Goal: Task Accomplishment & Management: Complete application form

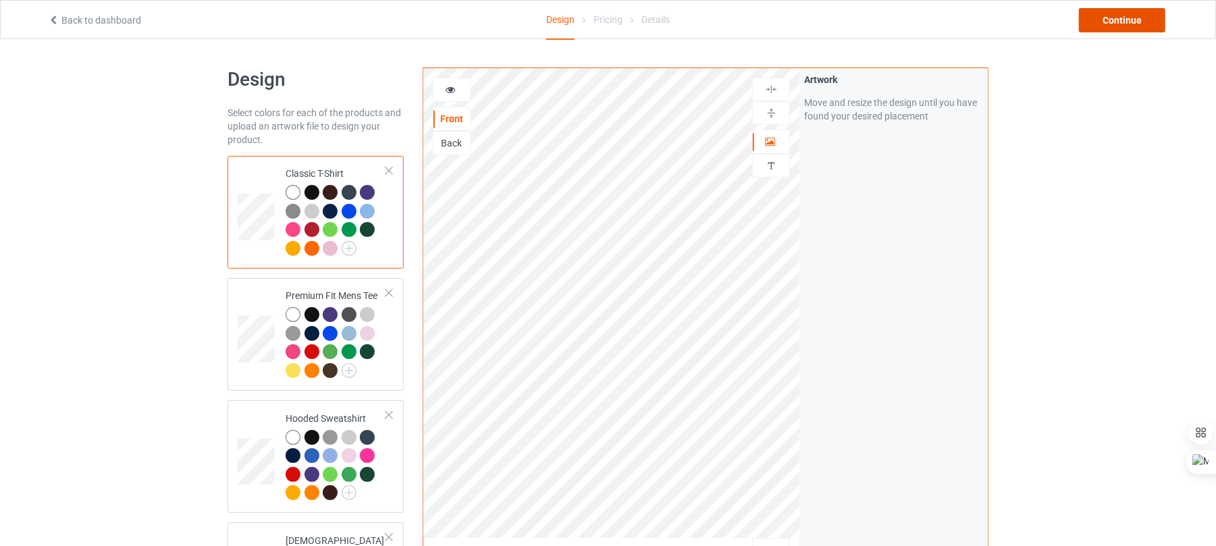
click at [1108, 11] on div "Continue" at bounding box center [1122, 20] width 86 height 24
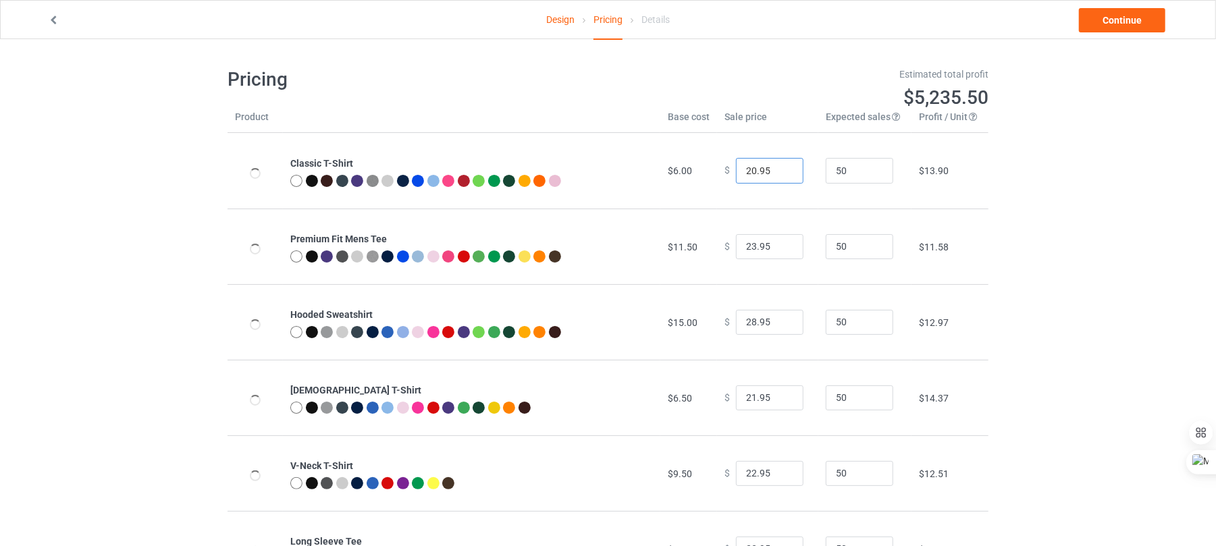
click at [779, 173] on input "20.95" at bounding box center [769, 171] width 67 height 26
click at [779, 173] on input "19.95" at bounding box center [769, 171] width 67 height 26
click at [779, 173] on input "18.95" at bounding box center [769, 171] width 67 height 26
type input "17.95"
click at [779, 173] on input "17.95" at bounding box center [769, 171] width 67 height 26
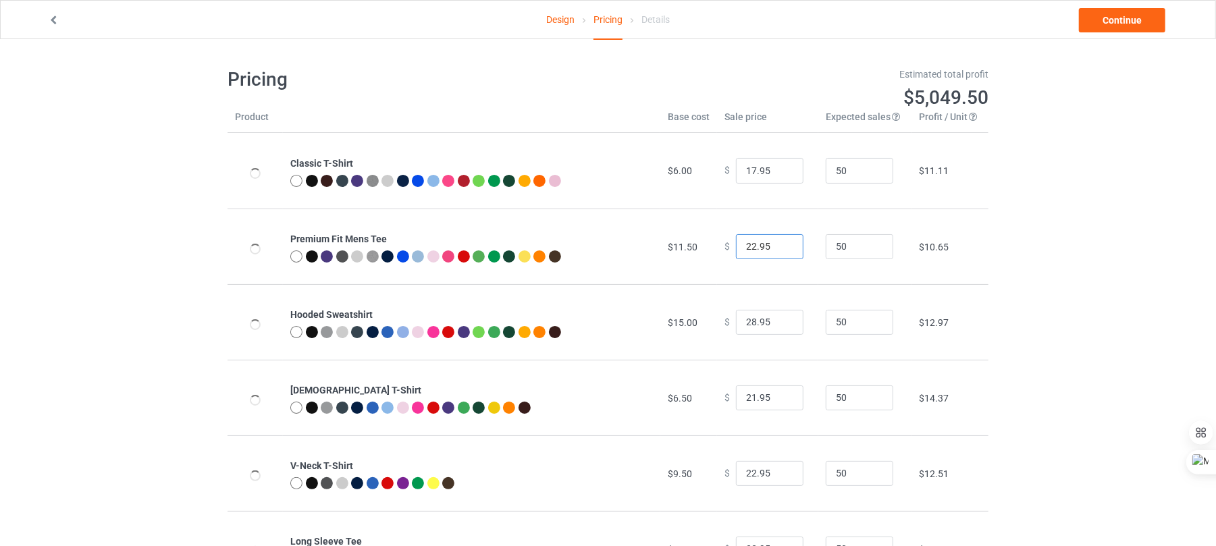
click at [779, 247] on input "22.95" at bounding box center [769, 247] width 67 height 26
click at [779, 247] on input "21.95" at bounding box center [769, 247] width 67 height 26
click at [779, 247] on input "20.95" at bounding box center [769, 247] width 67 height 26
type input "21.95"
click at [781, 241] on input "21.95" at bounding box center [769, 247] width 67 height 26
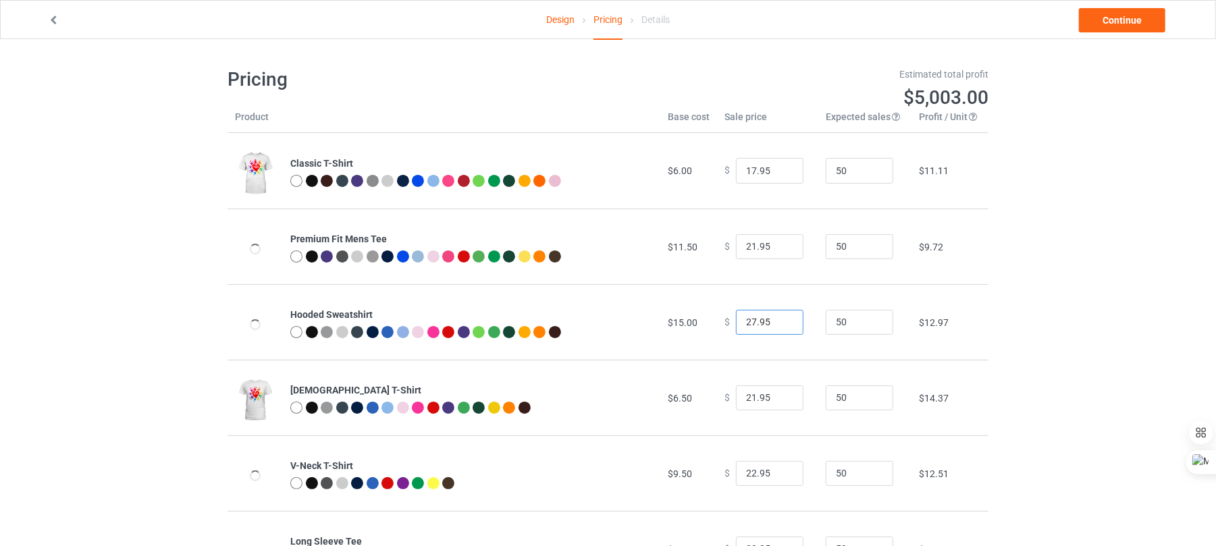
click at [778, 324] on input "27.95" at bounding box center [769, 323] width 67 height 26
click at [778, 324] on input "26.95" at bounding box center [769, 323] width 67 height 26
type input "25.95"
click at [778, 324] on input "25.95" at bounding box center [769, 323] width 67 height 26
click at [780, 403] on input "20.95" at bounding box center [769, 398] width 67 height 26
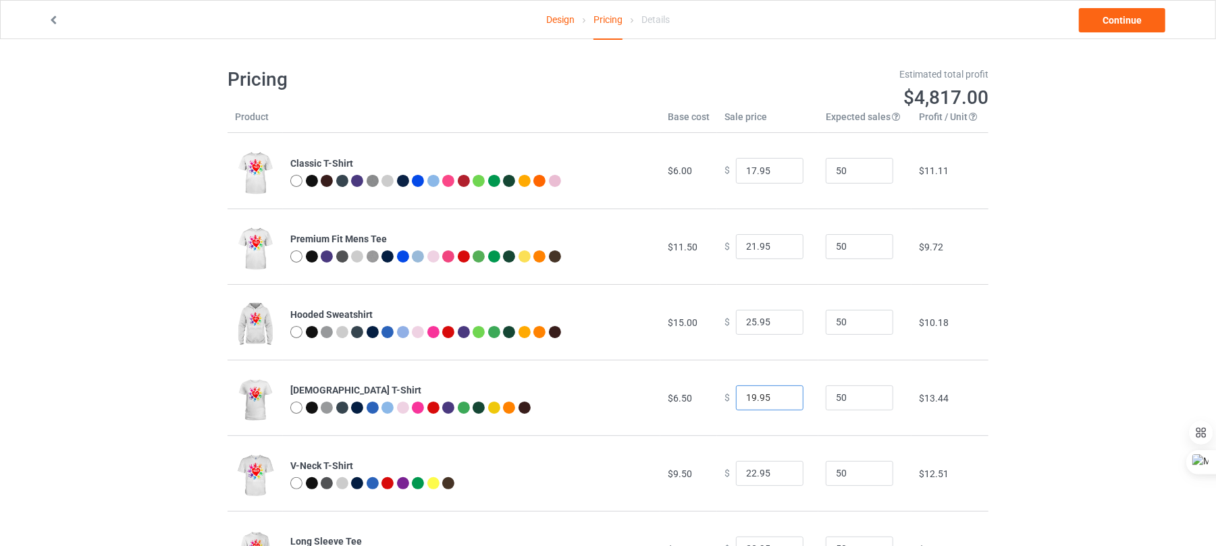
click at [780, 403] on input "19.95" at bounding box center [769, 398] width 67 height 26
click at [780, 403] on input "18.95" at bounding box center [769, 398] width 67 height 26
type input "17.95"
click at [780, 403] on input "17.95" at bounding box center [769, 398] width 67 height 26
click at [778, 475] on input "21.95" at bounding box center [769, 474] width 67 height 26
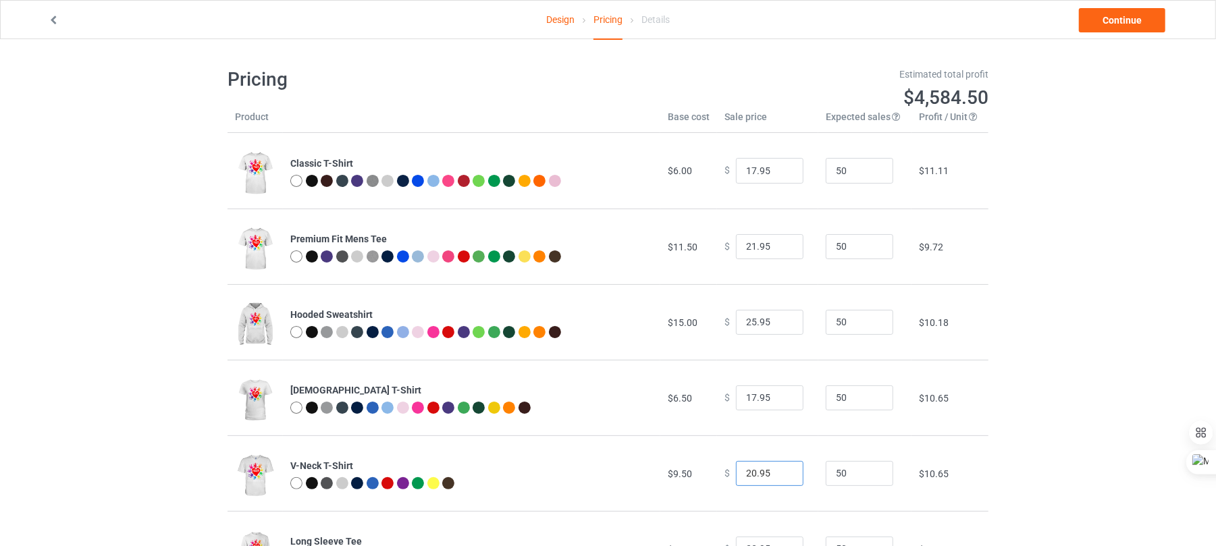
click at [778, 475] on input "20.95" at bounding box center [769, 474] width 67 height 26
type input "19.95"
click at [778, 475] on input "19.95" at bounding box center [769, 474] width 67 height 26
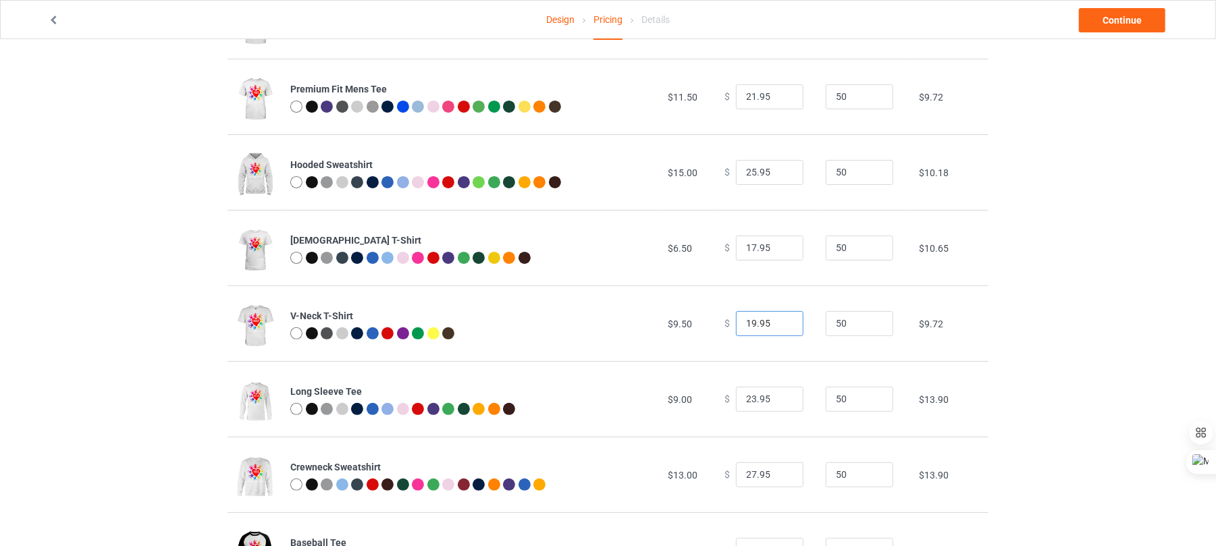
scroll to position [220, 0]
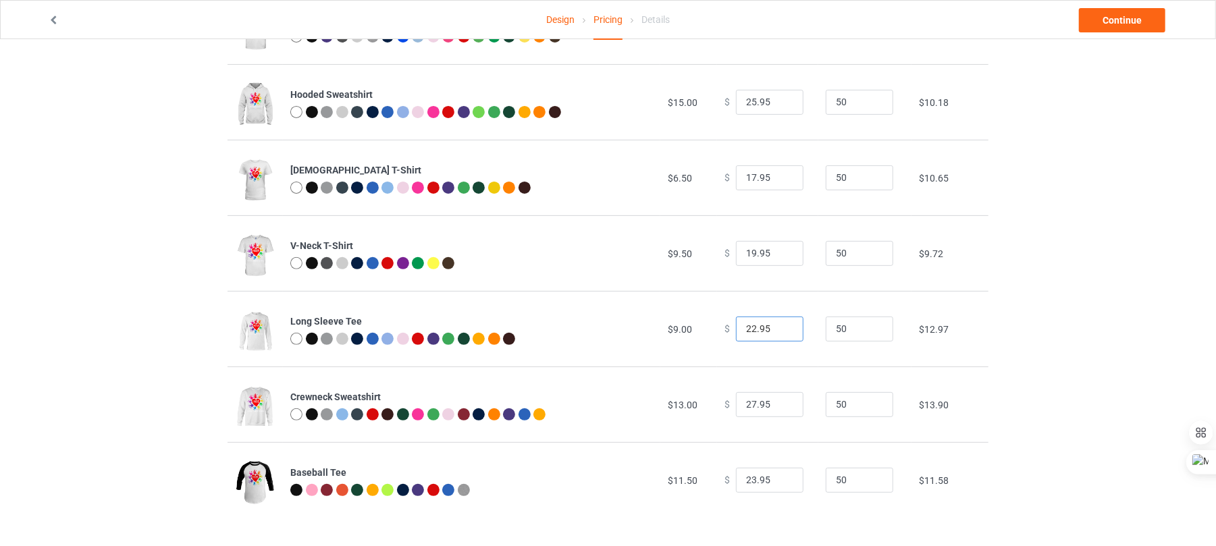
click at [779, 332] on input "22.95" at bounding box center [769, 330] width 67 height 26
click at [779, 332] on input "21.95" at bounding box center [769, 330] width 67 height 26
click at [779, 332] on input "20.95" at bounding box center [769, 330] width 67 height 26
type input "19.95"
click at [779, 332] on input "19.95" at bounding box center [769, 330] width 67 height 26
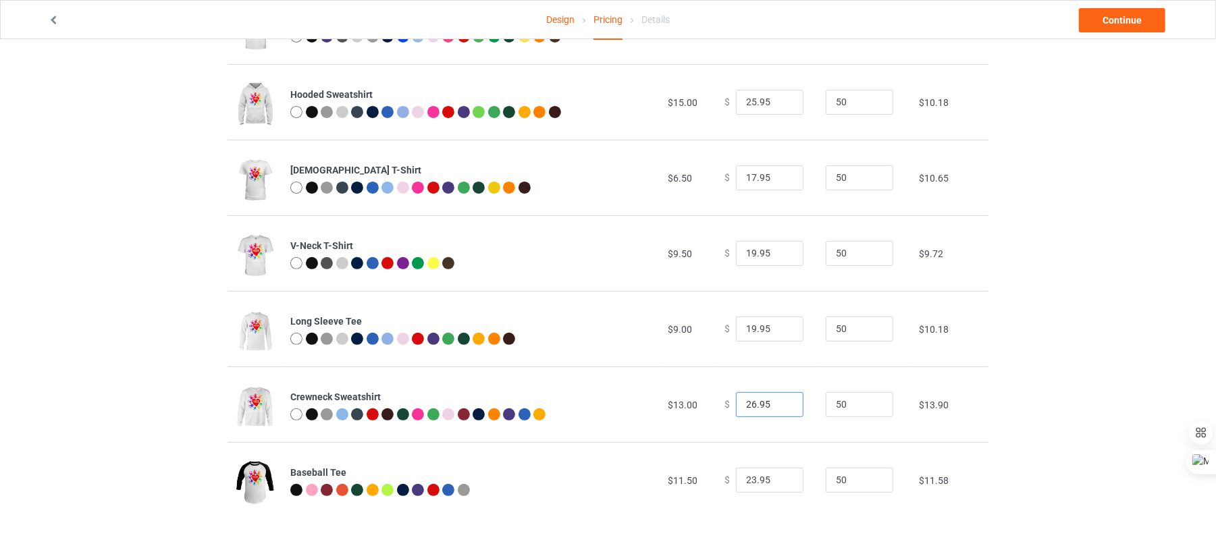
click at [780, 408] on input "26.95" at bounding box center [769, 405] width 67 height 26
click at [780, 408] on input "25.95" at bounding box center [769, 405] width 67 height 26
type input "24.95"
click at [780, 408] on input "24.95" at bounding box center [769, 405] width 67 height 26
click at [780, 483] on input "22.95" at bounding box center [769, 481] width 67 height 26
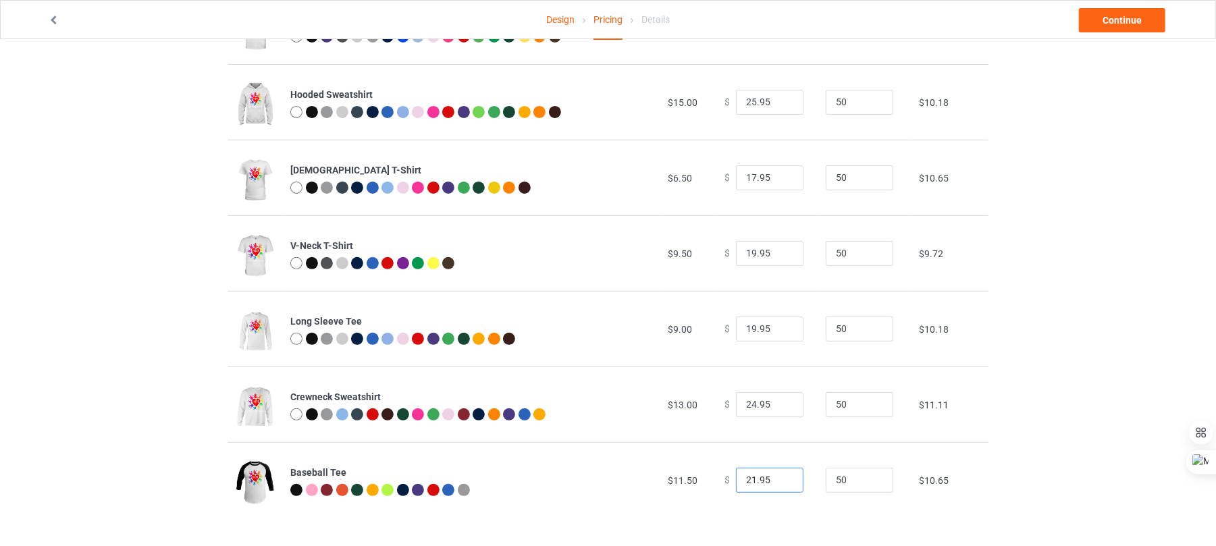
type input "21.95"
click at [780, 483] on input "21.95" at bounding box center [769, 481] width 67 height 26
click at [1108, 24] on link "Continue" at bounding box center [1122, 20] width 86 height 24
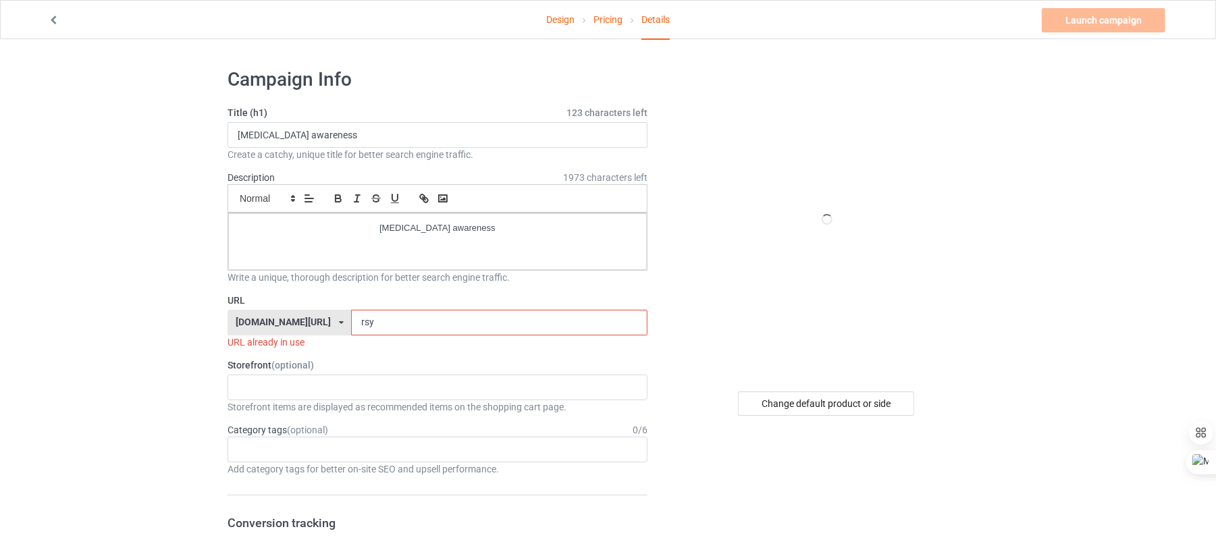
click at [355, 329] on input "rsy" at bounding box center [499, 323] width 296 height 26
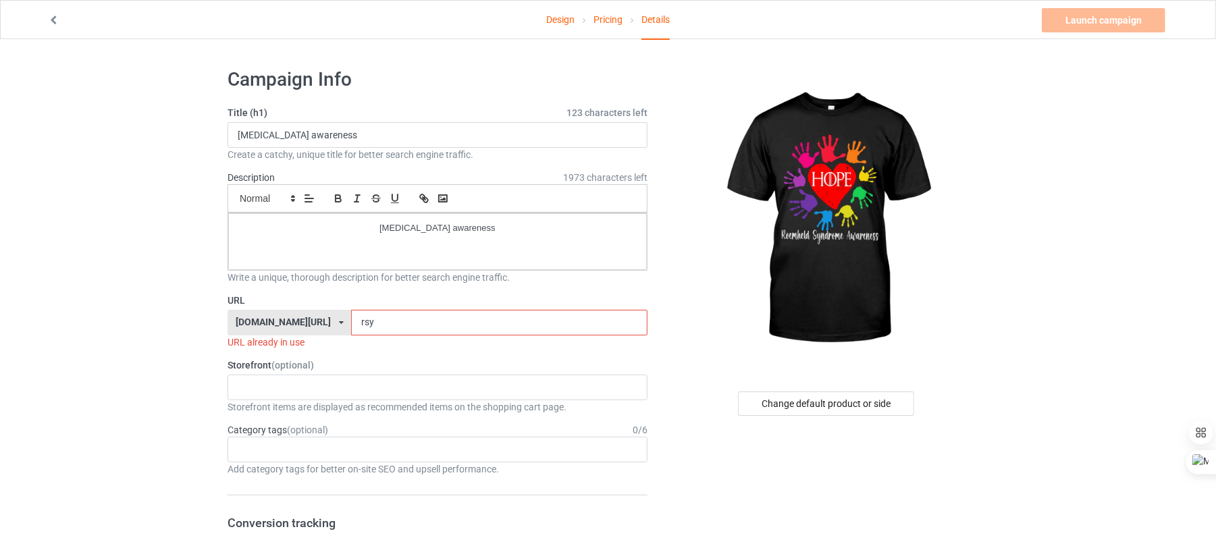
click at [351, 320] on input "rsy" at bounding box center [499, 323] width 296 height 26
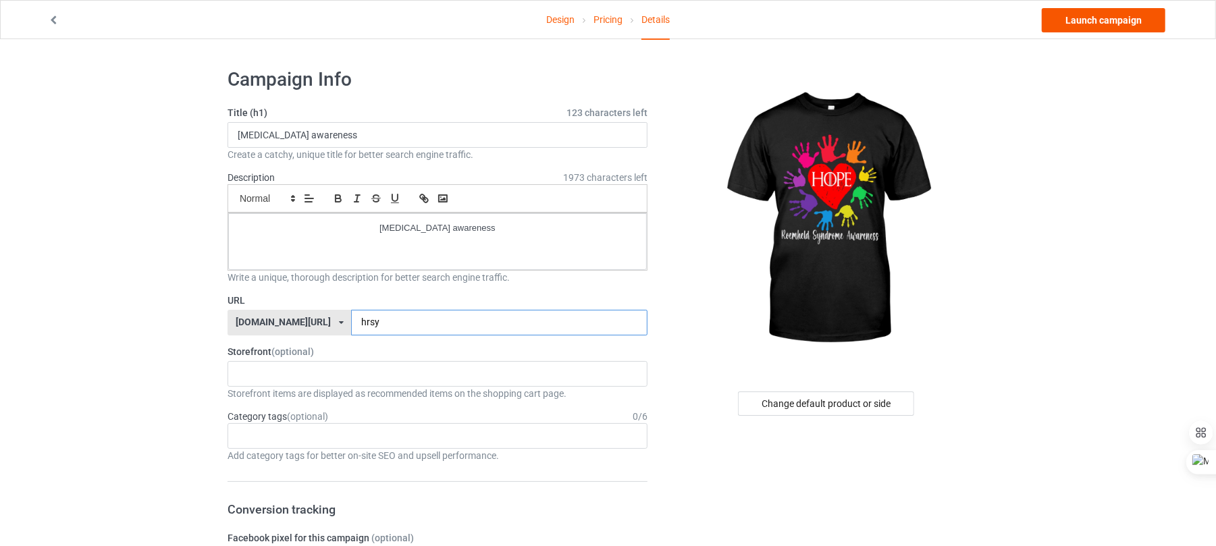
type input "hrsy"
click at [1081, 17] on link "Launch campaign" at bounding box center [1103, 20] width 124 height 24
